Goal: Find contact information: Find contact information

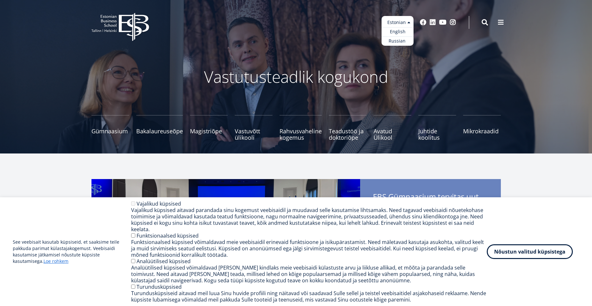
click at [407, 24] on ul "Estonian English Russian" at bounding box center [398, 31] width 32 height 30
click at [402, 30] on link "English" at bounding box center [398, 31] width 32 height 9
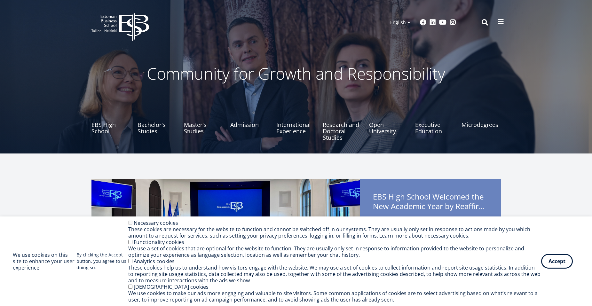
click at [505, 20] on button at bounding box center [500, 21] width 13 height 13
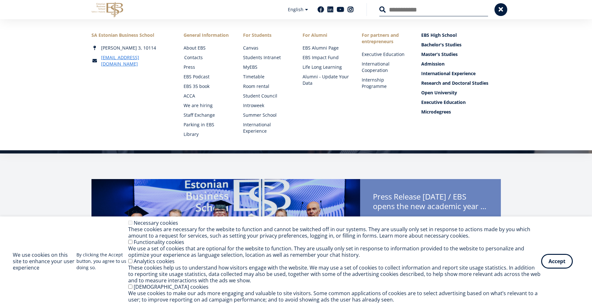
click at [193, 58] on link "Contacts" at bounding box center [207, 57] width 47 height 6
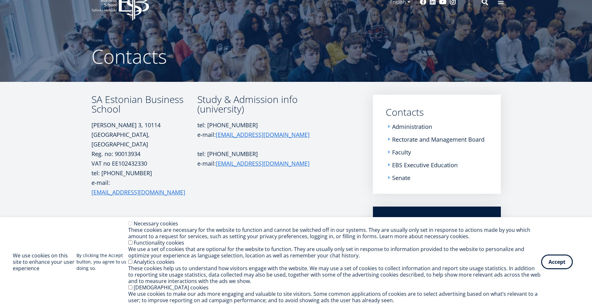
scroll to position [32, 0]
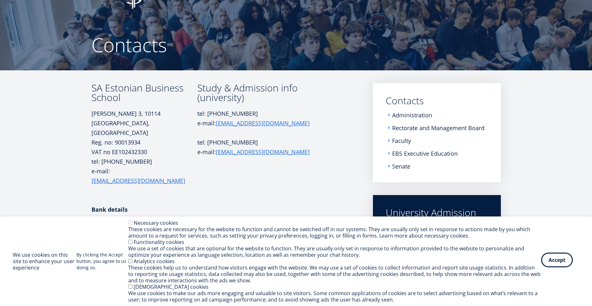
click at [559, 267] on button "Accept" at bounding box center [557, 260] width 32 height 15
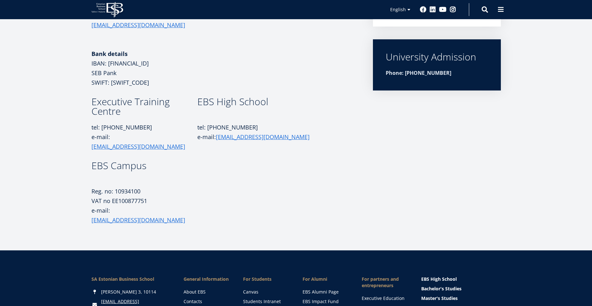
scroll to position [192, 0]
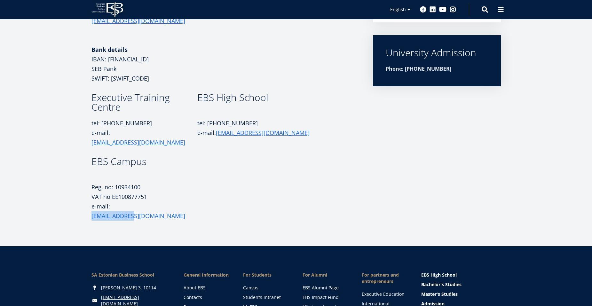
drag, startPoint x: 132, startPoint y: 171, endPoint x: 111, endPoint y: 170, distance: 20.5
click at [111, 201] on p "e-mail: campus@ebs.ee" at bounding box center [144, 210] width 106 height 19
copy link "campus@ebs.ee"
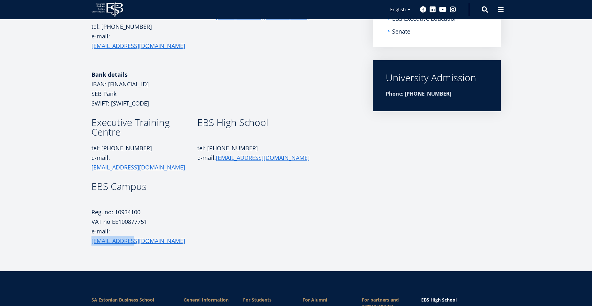
scroll to position [256, 0]
